Goal: Find specific page/section: Find specific page/section

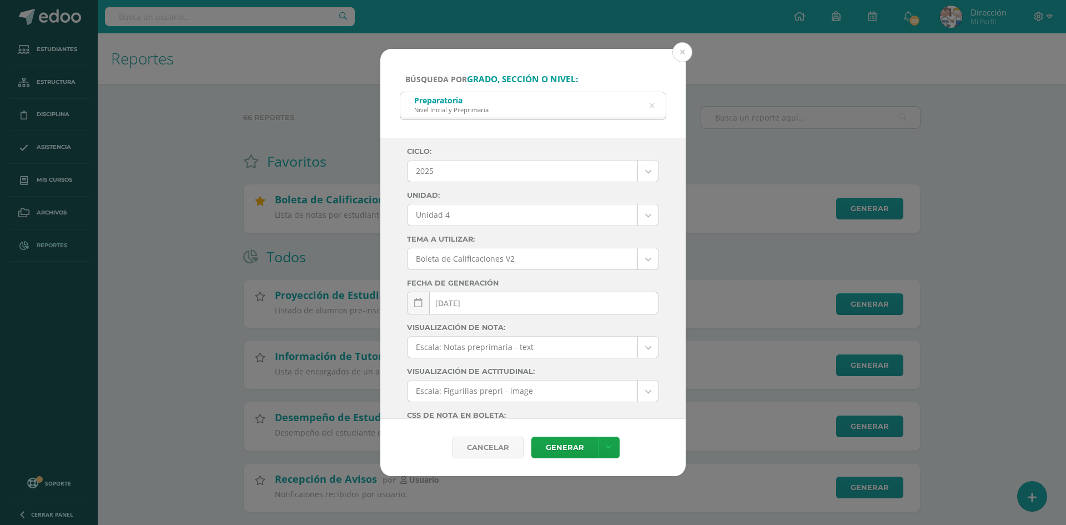
select select "6"
select select "Unidad 4"
drag, startPoint x: 0, startPoint y: 0, endPoint x: 684, endPoint y: 56, distance: 685.9
click at [684, 56] on button at bounding box center [682, 52] width 20 height 20
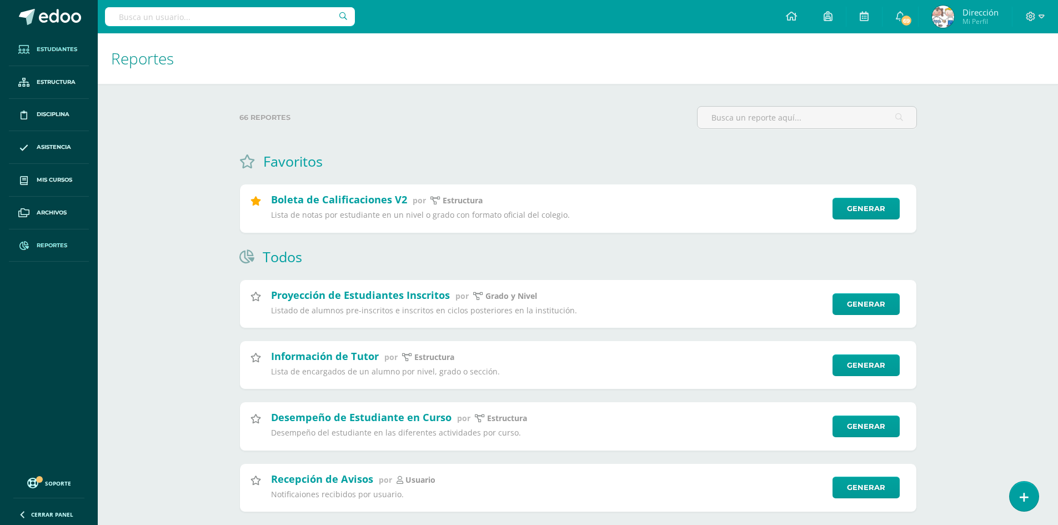
click at [69, 54] on link "Estudiantes" at bounding box center [49, 49] width 80 height 33
click at [71, 50] on span "Estudiantes" at bounding box center [57, 49] width 41 height 9
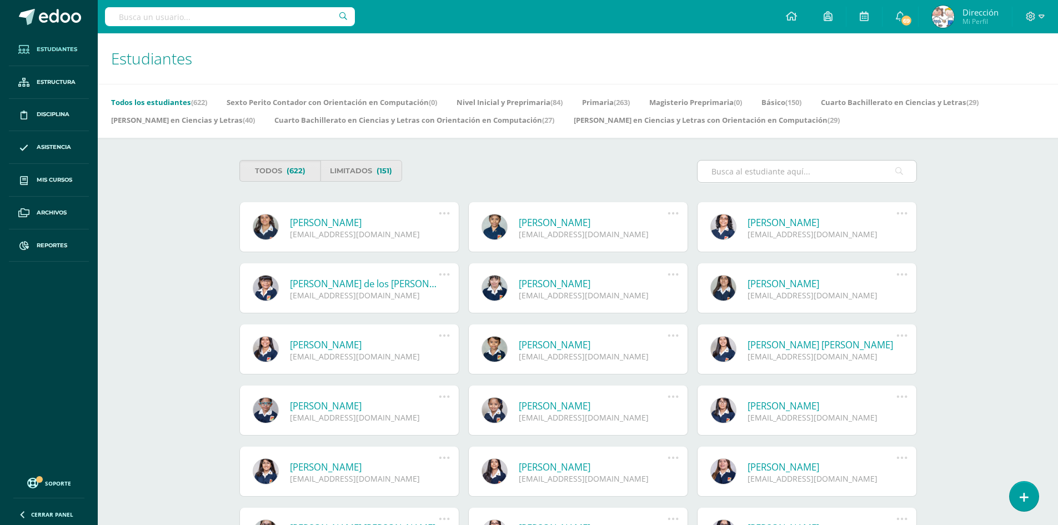
click at [745, 169] on input "text" at bounding box center [806, 171] width 219 height 22
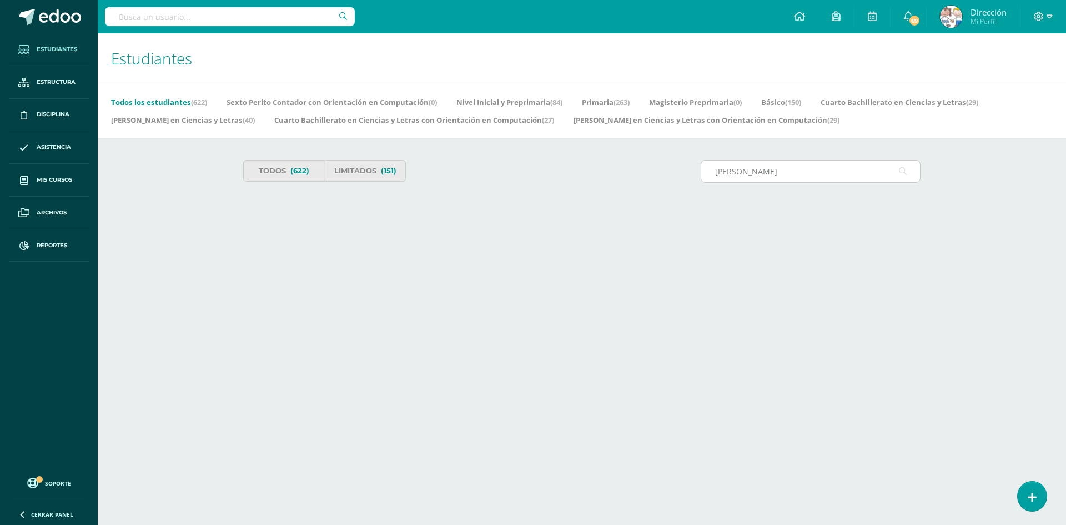
type input "barillas"
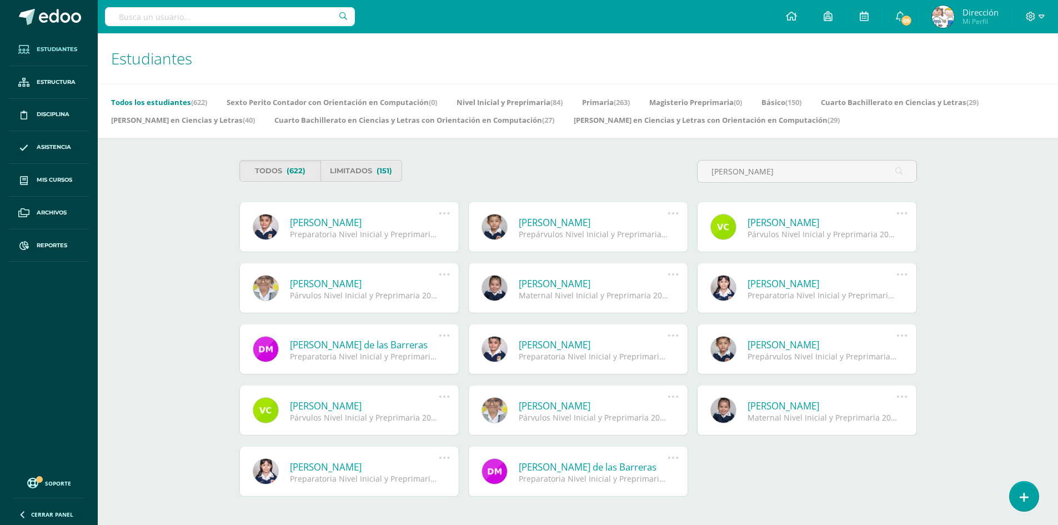
click at [397, 223] on link "Luis Alejandro Barillas Porras" at bounding box center [364, 222] width 149 height 13
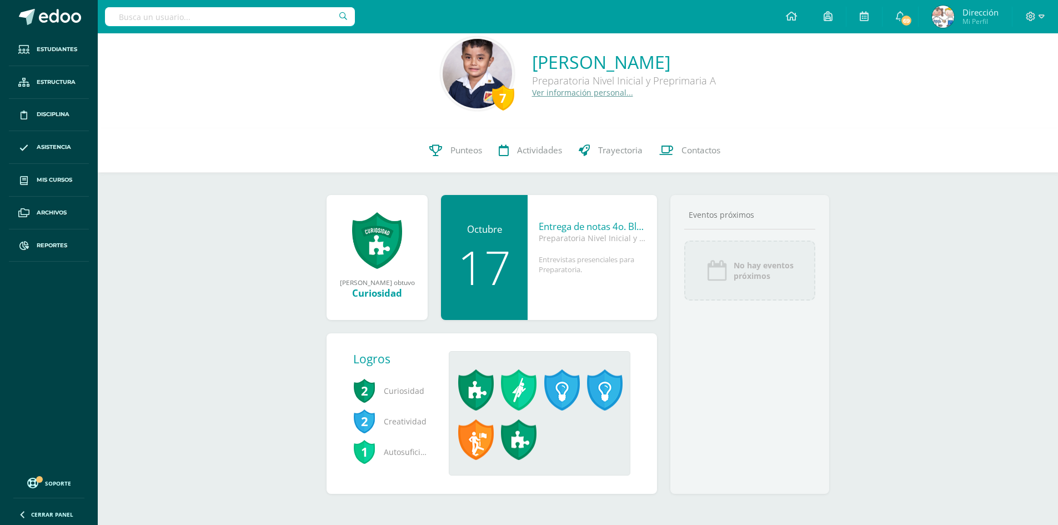
scroll to position [19, 0]
